Goal: Use online tool/utility: Utilize a website feature to perform a specific function

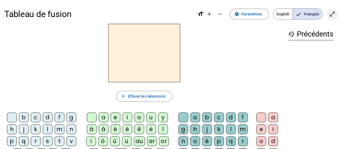
click at [338, 12] on span "Entrer en plein écran" at bounding box center [332, 14] width 13 height 13
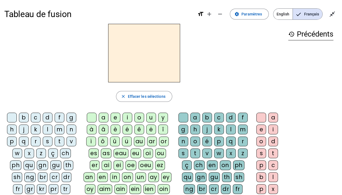
scroll to position [27, 0]
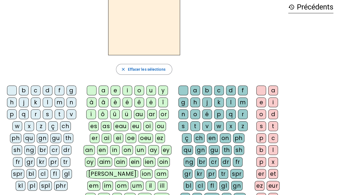
click at [126, 91] on div "i" at bounding box center [127, 90] width 10 height 10
click at [216, 88] on div "c" at bounding box center [219, 90] width 10 height 10
click at [270, 103] on div "i" at bounding box center [273, 102] width 10 height 10
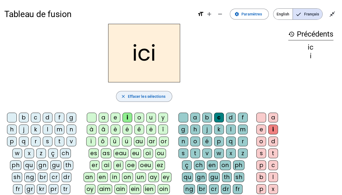
click at [137, 99] on span "button" at bounding box center [143, 96] width 55 height 13
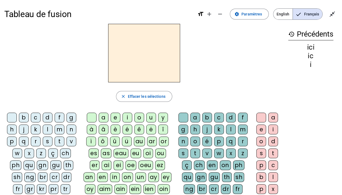
click at [36, 119] on div "c" at bounding box center [36, 117] width 10 height 10
click at [129, 118] on div "i" at bounding box center [127, 117] width 10 height 10
click at [117, 117] on div "e" at bounding box center [116, 117] width 10 height 10
click at [45, 141] on div "s" at bounding box center [48, 141] width 10 height 10
click at [148, 119] on div "u" at bounding box center [151, 117] width 10 height 10
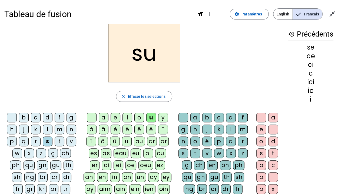
click at [42, 130] on letter-bubble "k" at bounding box center [37, 130] width 12 height 12
click at [43, 129] on div "l" at bounding box center [48, 129] width 10 height 10
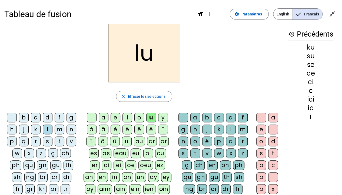
click at [228, 149] on div "x" at bounding box center [231, 153] width 10 height 10
click at [58, 115] on div "f" at bounding box center [60, 117] width 10 height 10
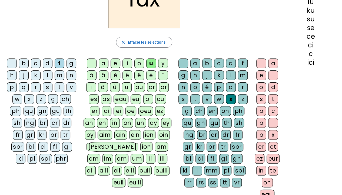
scroll to position [27, 0]
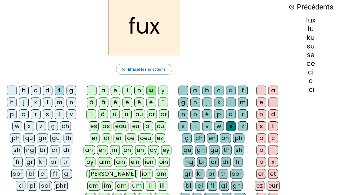
click at [50, 149] on div "fl" at bounding box center [55, 174] width 10 height 10
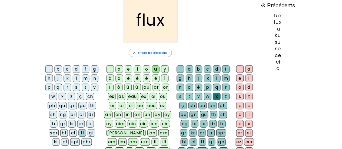
scroll to position [0, 0]
